Goal: Transaction & Acquisition: Purchase product/service

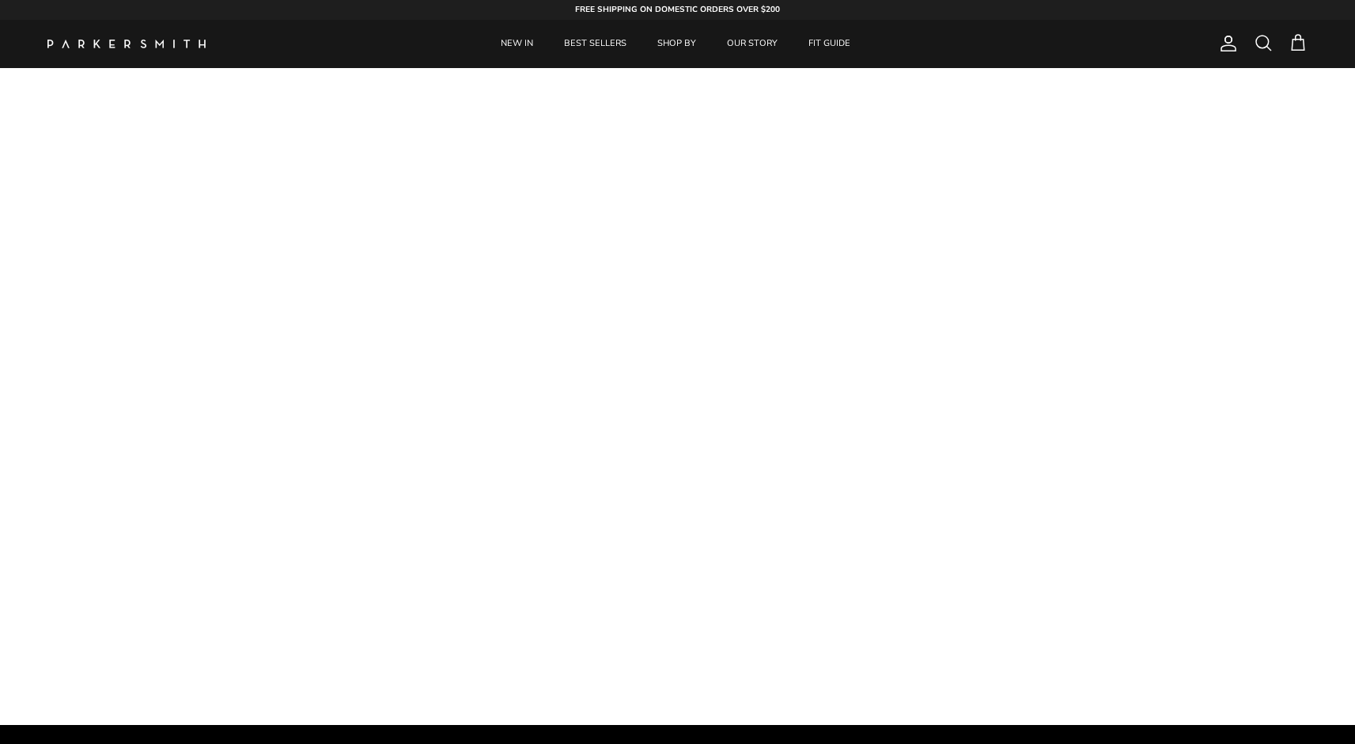
click at [1266, 36] on span at bounding box center [1263, 42] width 19 height 19
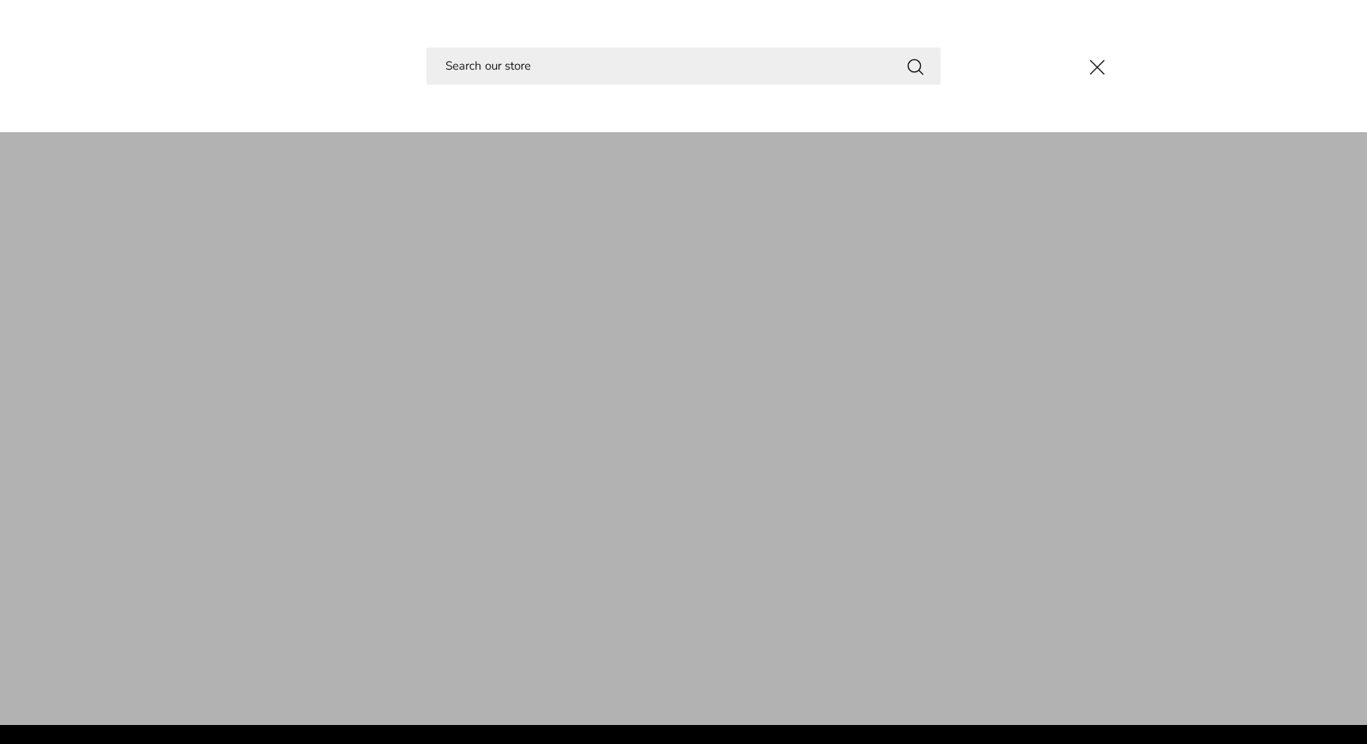
click at [838, 52] on input "Search" at bounding box center [683, 65] width 514 height 37
click at [664, 55] on input "Search" at bounding box center [683, 65] width 514 height 37
click at [1085, 66] on button "Close" at bounding box center [1097, 67] width 43 height 43
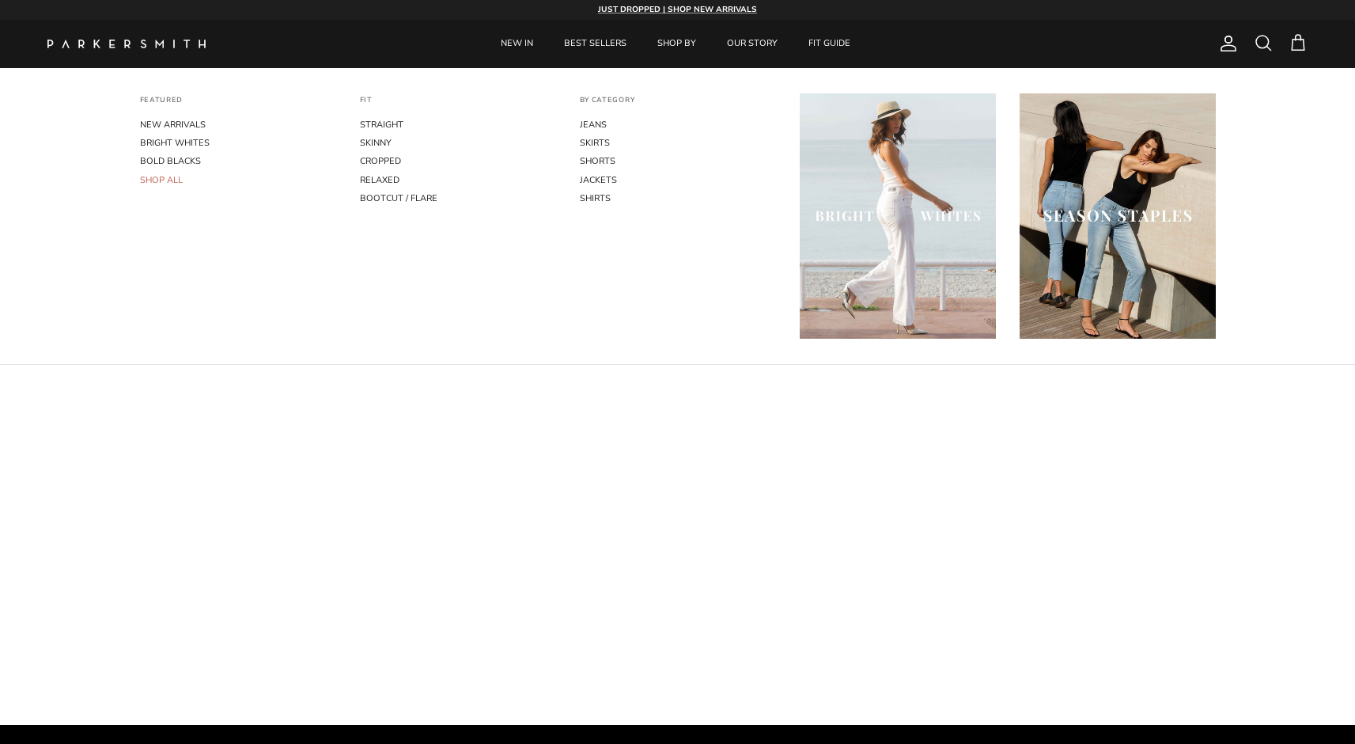
click at [178, 183] on link "SHOP ALL" at bounding box center [238, 180] width 196 height 18
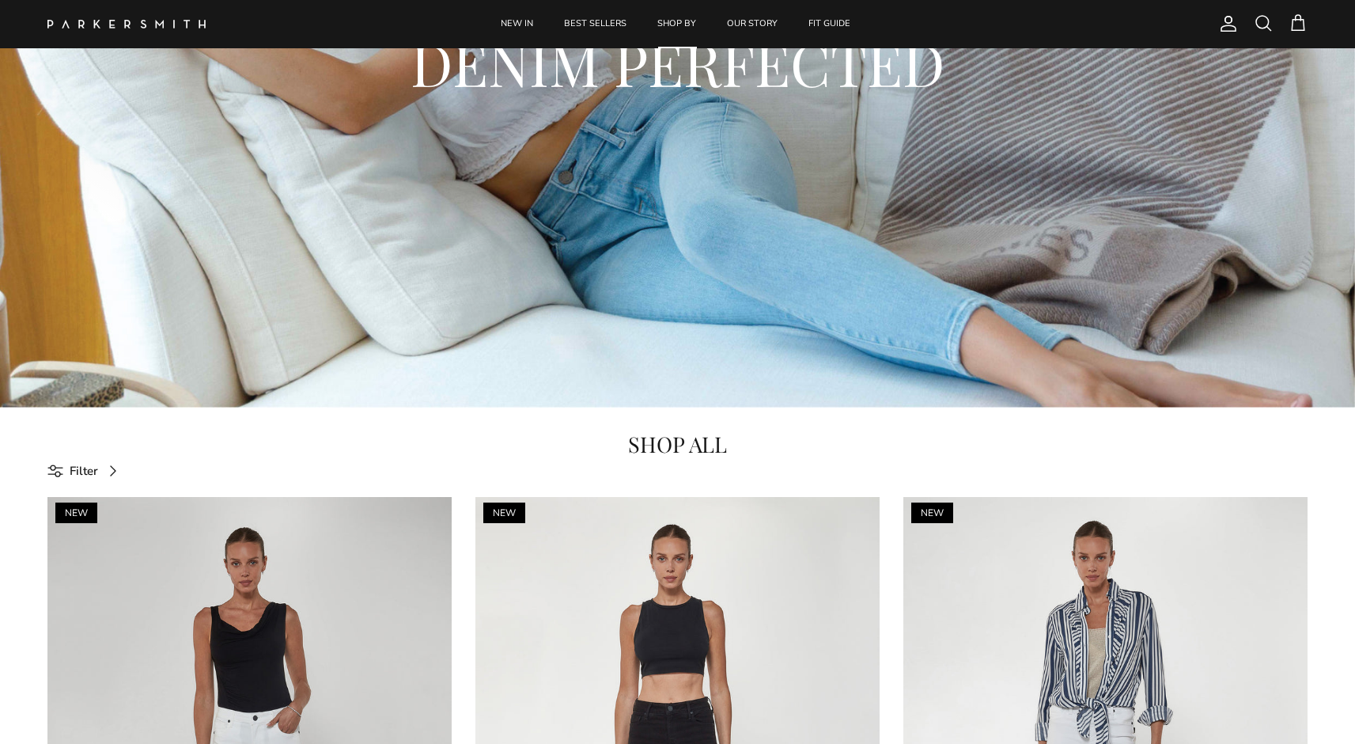
scroll to position [460, 0]
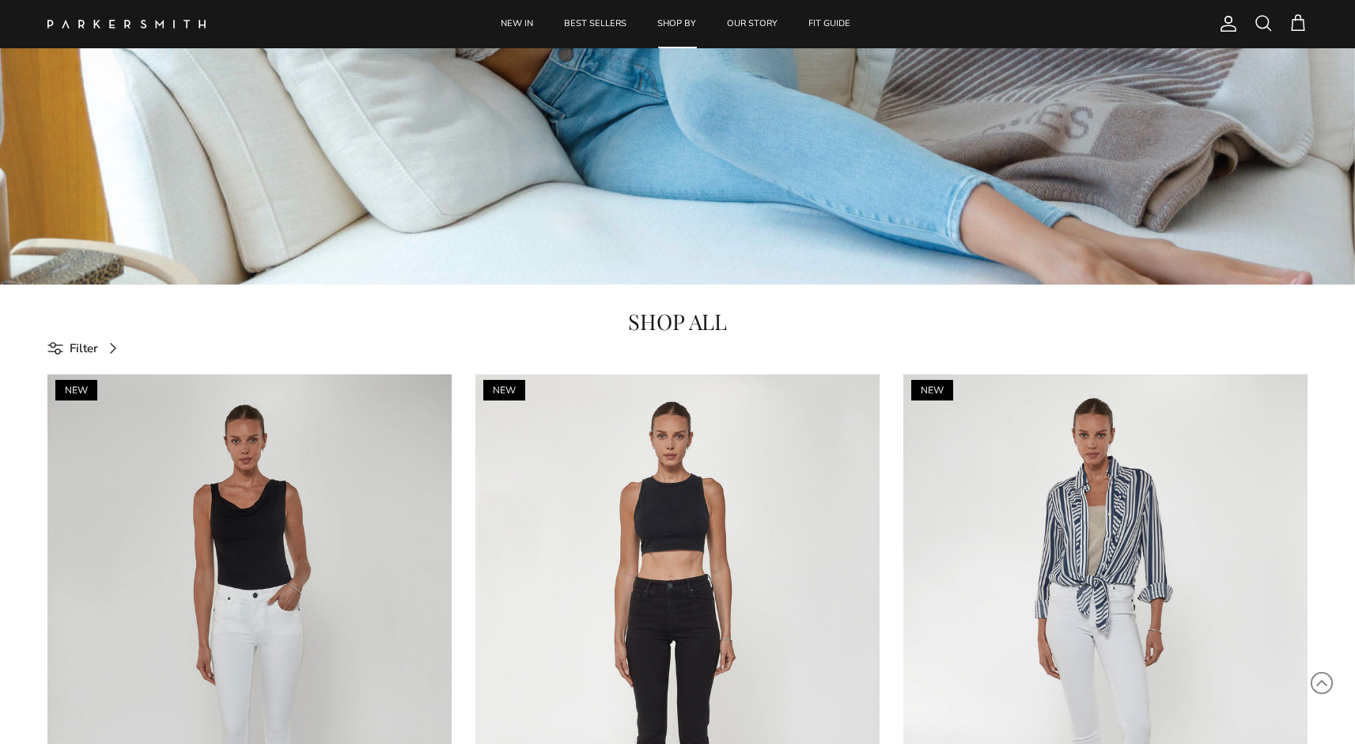
click at [76, 353] on span "Filter" at bounding box center [84, 348] width 28 height 19
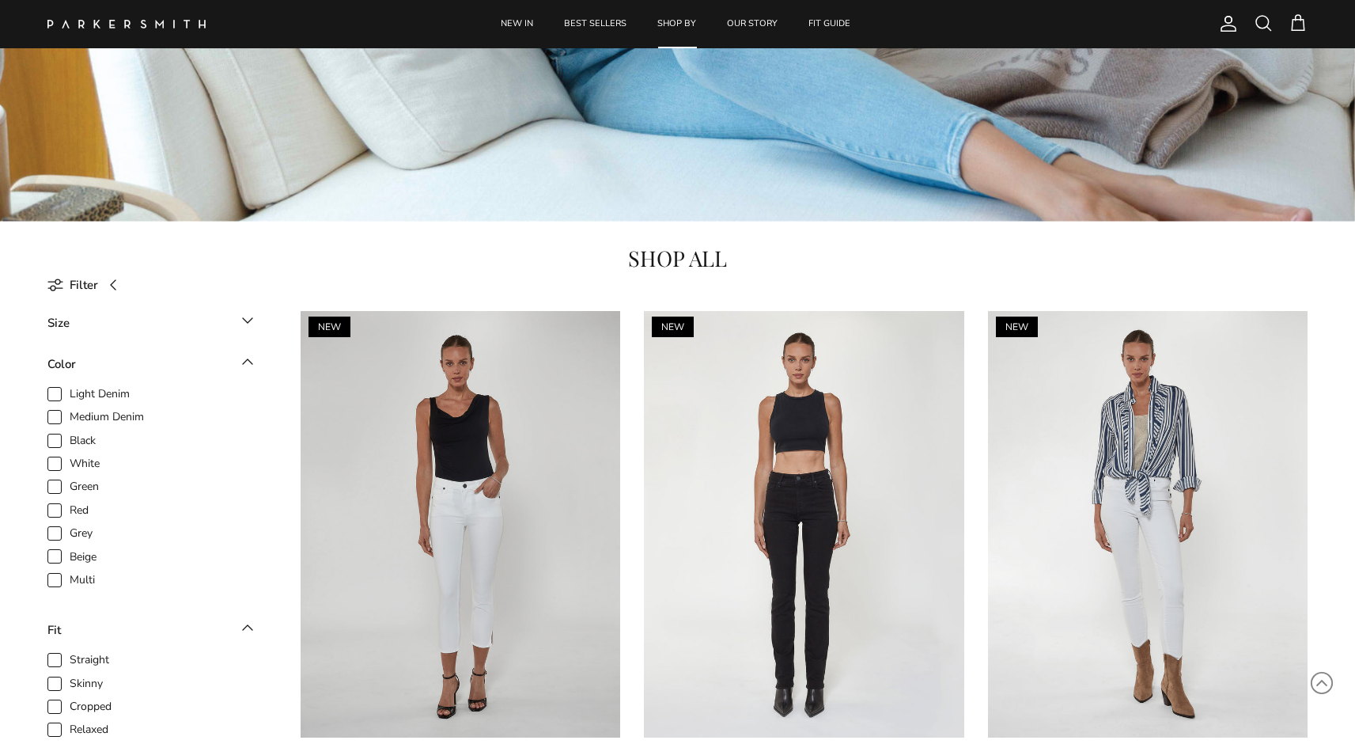
scroll to position [523, 0]
click at [75, 444] on span "Black" at bounding box center [83, 442] width 26 height 16
click at [70, 434] on input "Black" at bounding box center [70, 433] width 2 height 2
checkbox input "true"
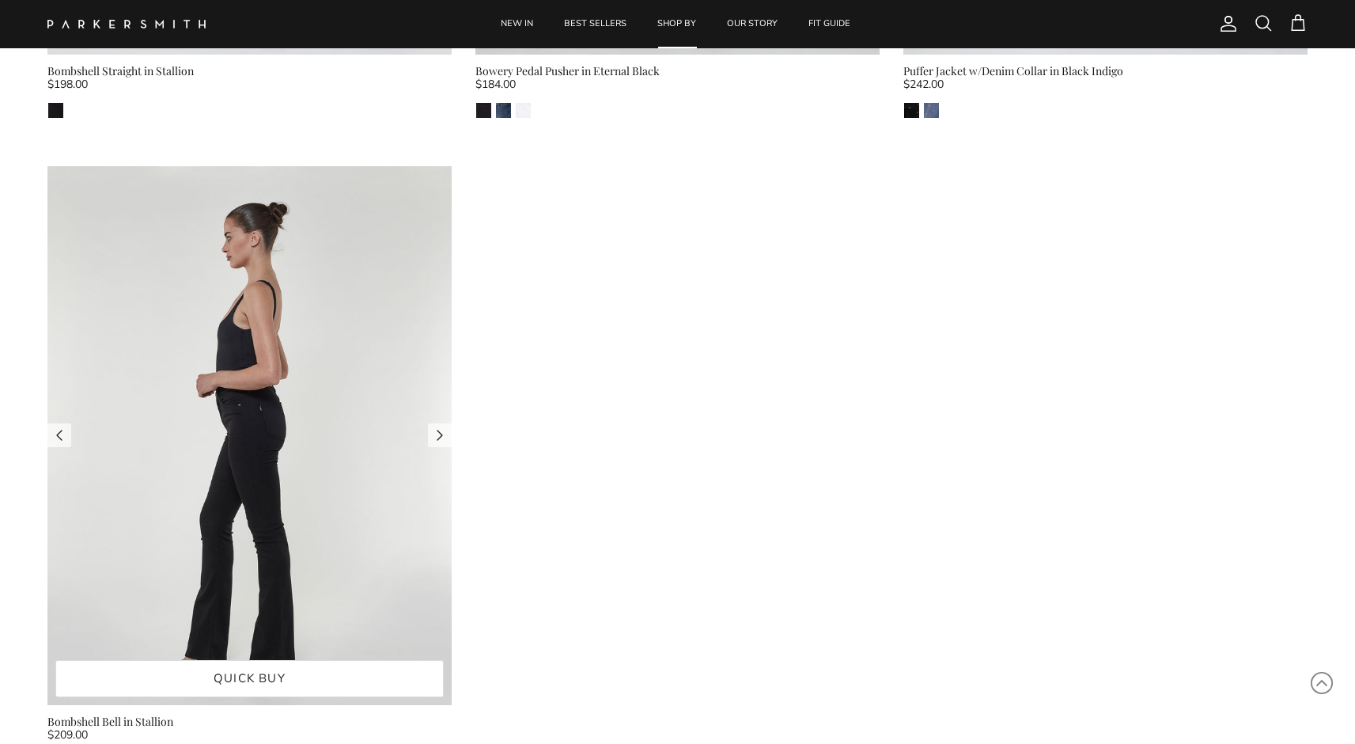
scroll to position [839, 0]
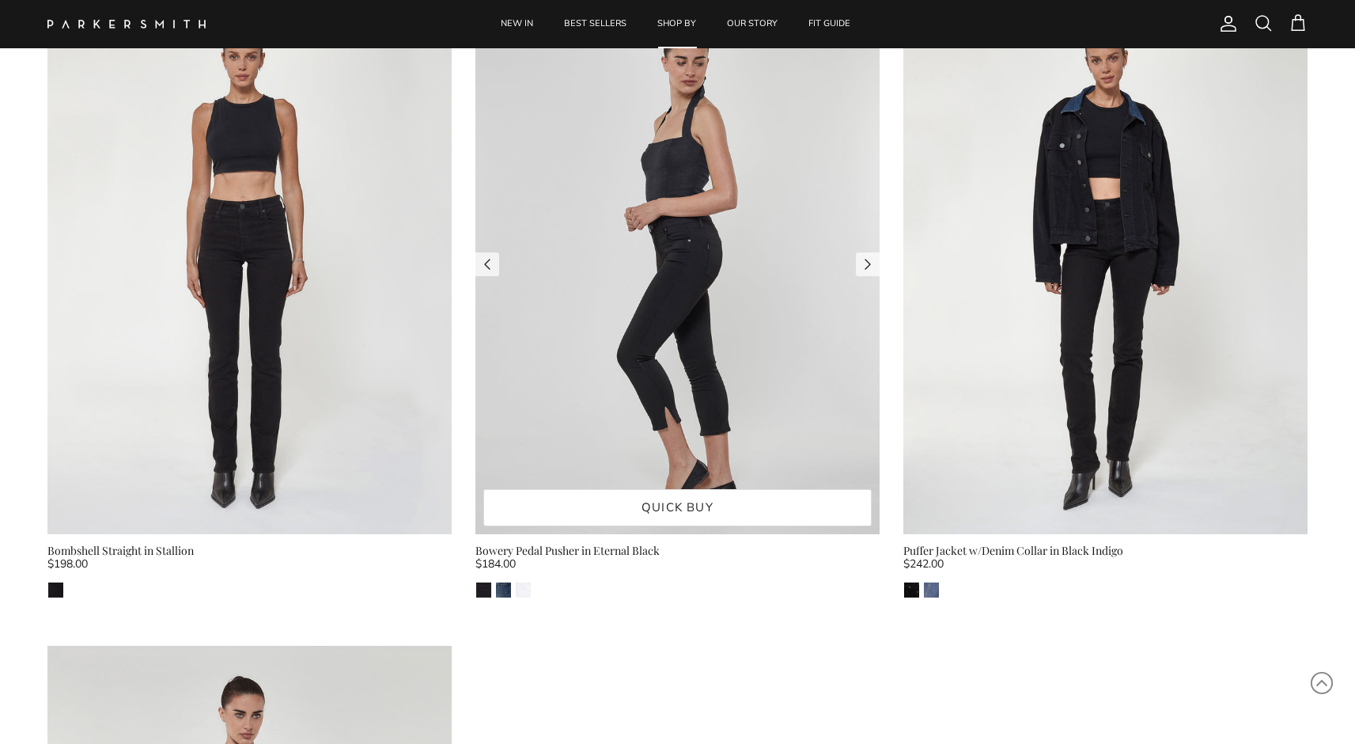
click at [620, 288] on img at bounding box center [678, 264] width 404 height 539
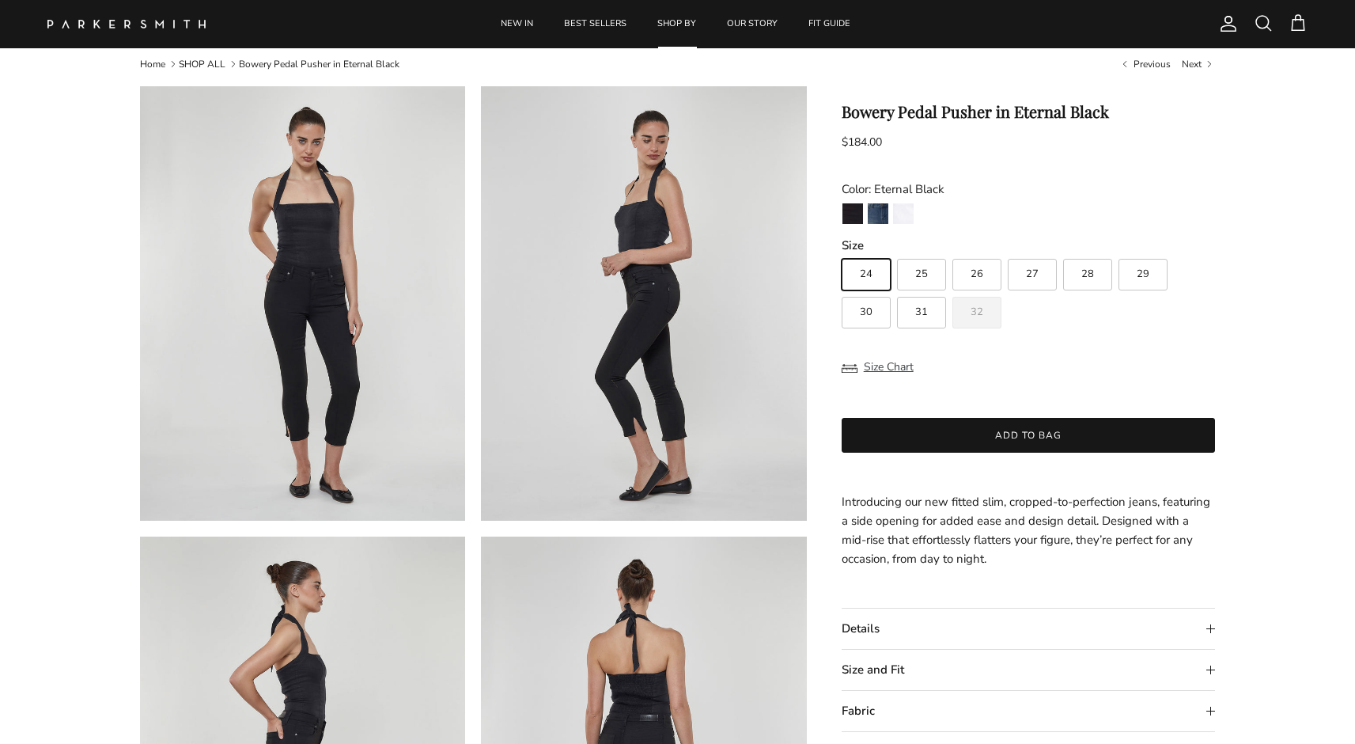
scroll to position [40, 0]
